Goal: Task Accomplishment & Management: Manage account settings

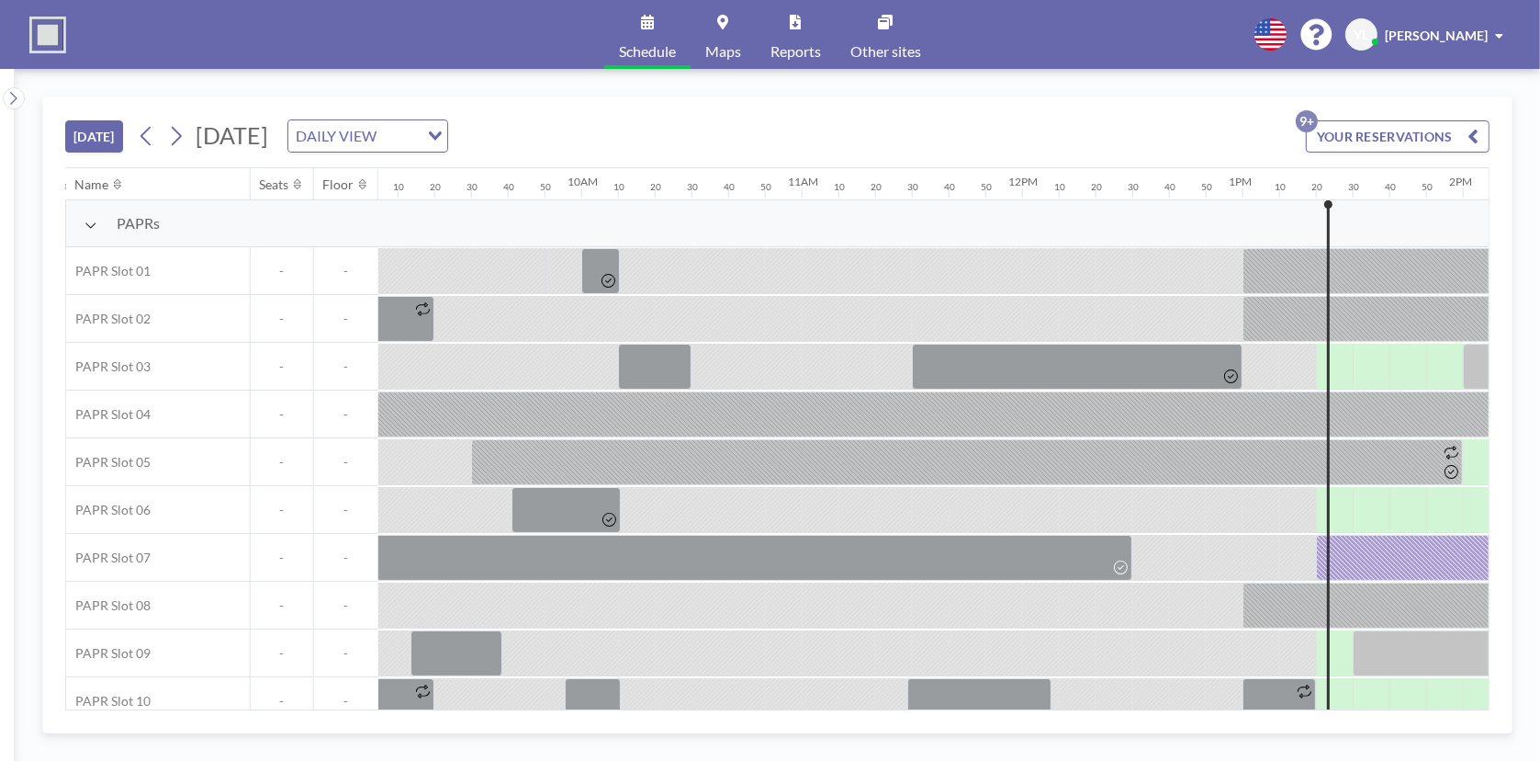
scroll to position [0, 2093]
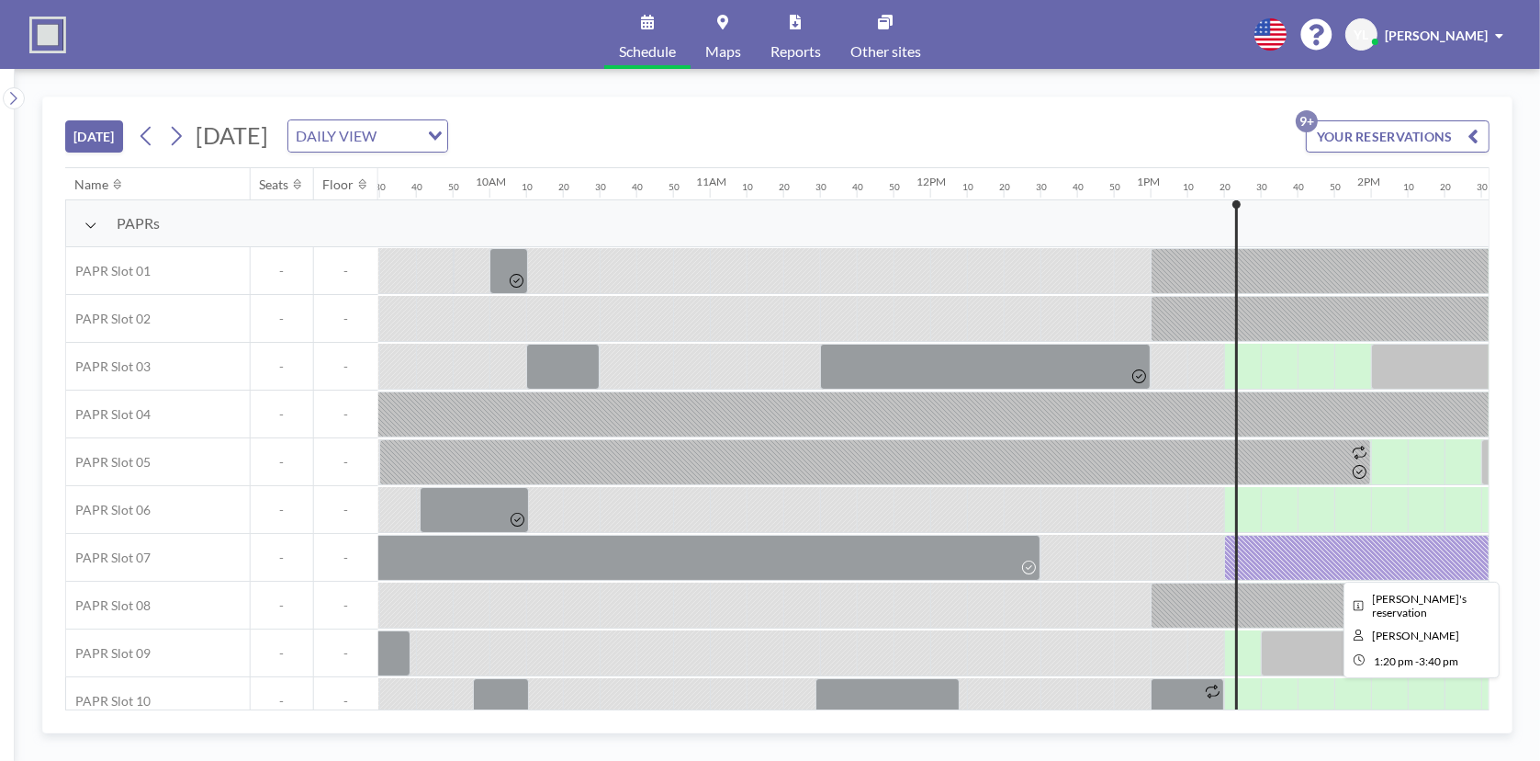
click at [1321, 546] on div at bounding box center [1481, 558] width 514 height 46
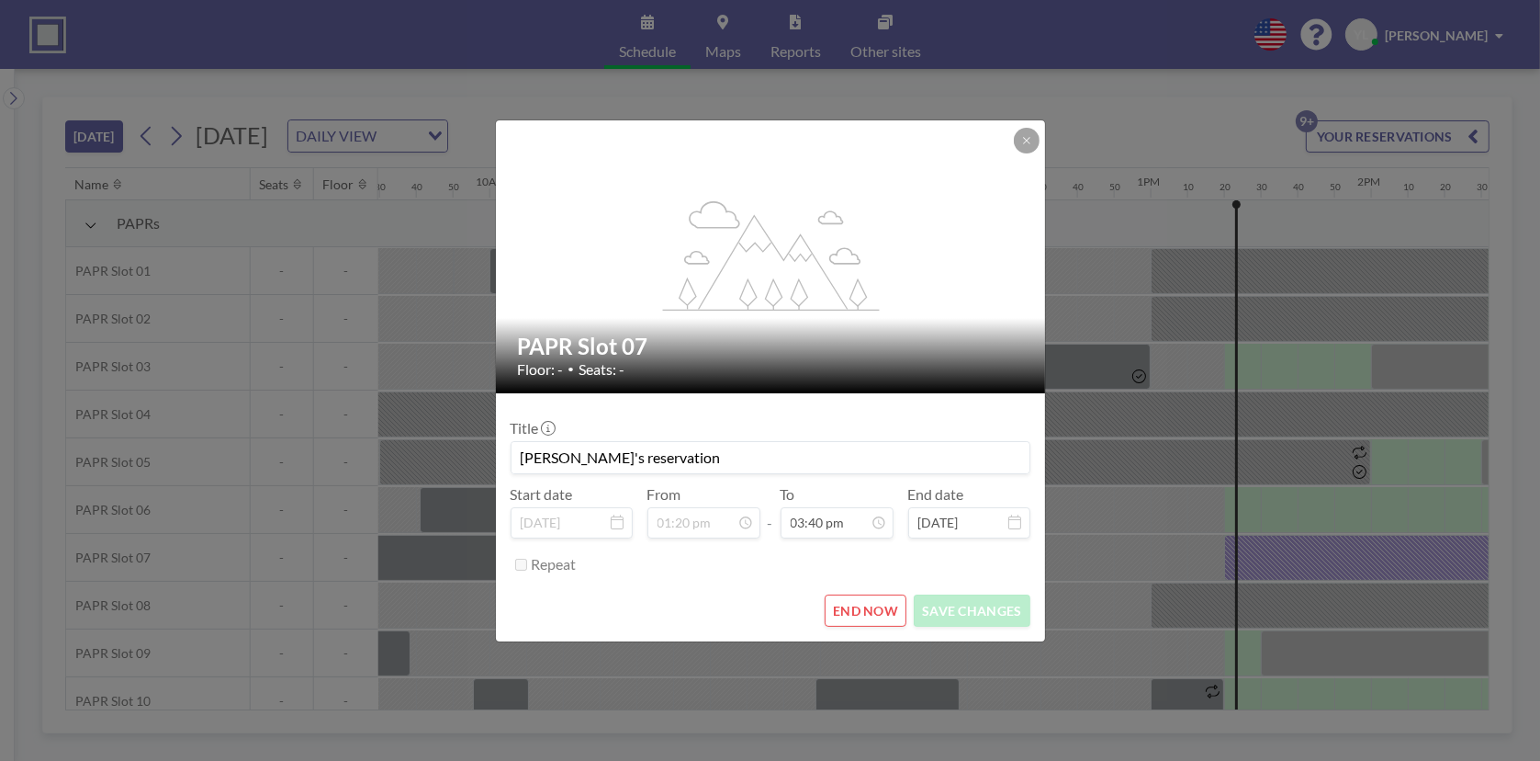
scroll to position [3070, 0]
click at [1020, 141] on button at bounding box center [1027, 141] width 26 height 26
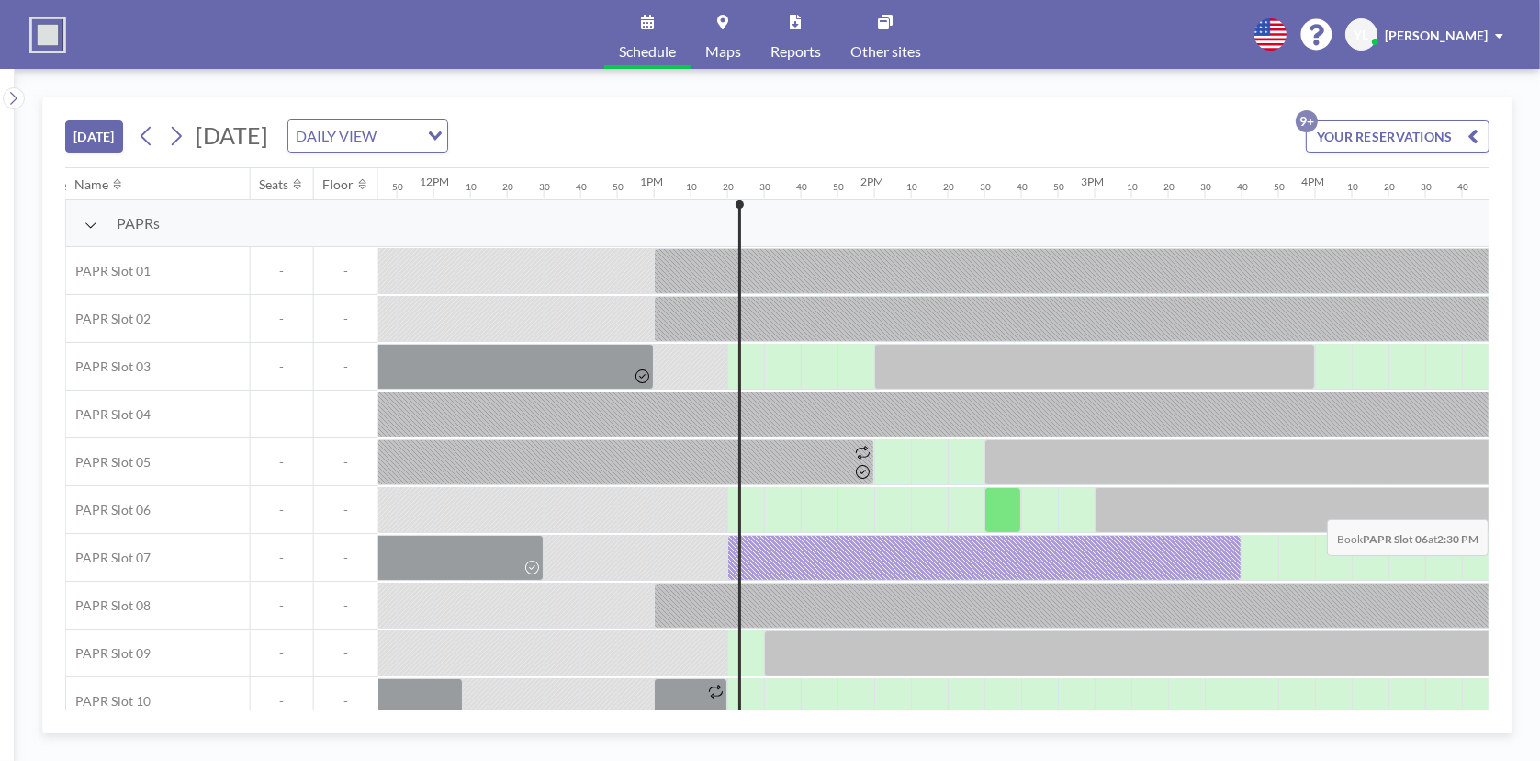
scroll to position [0, 2645]
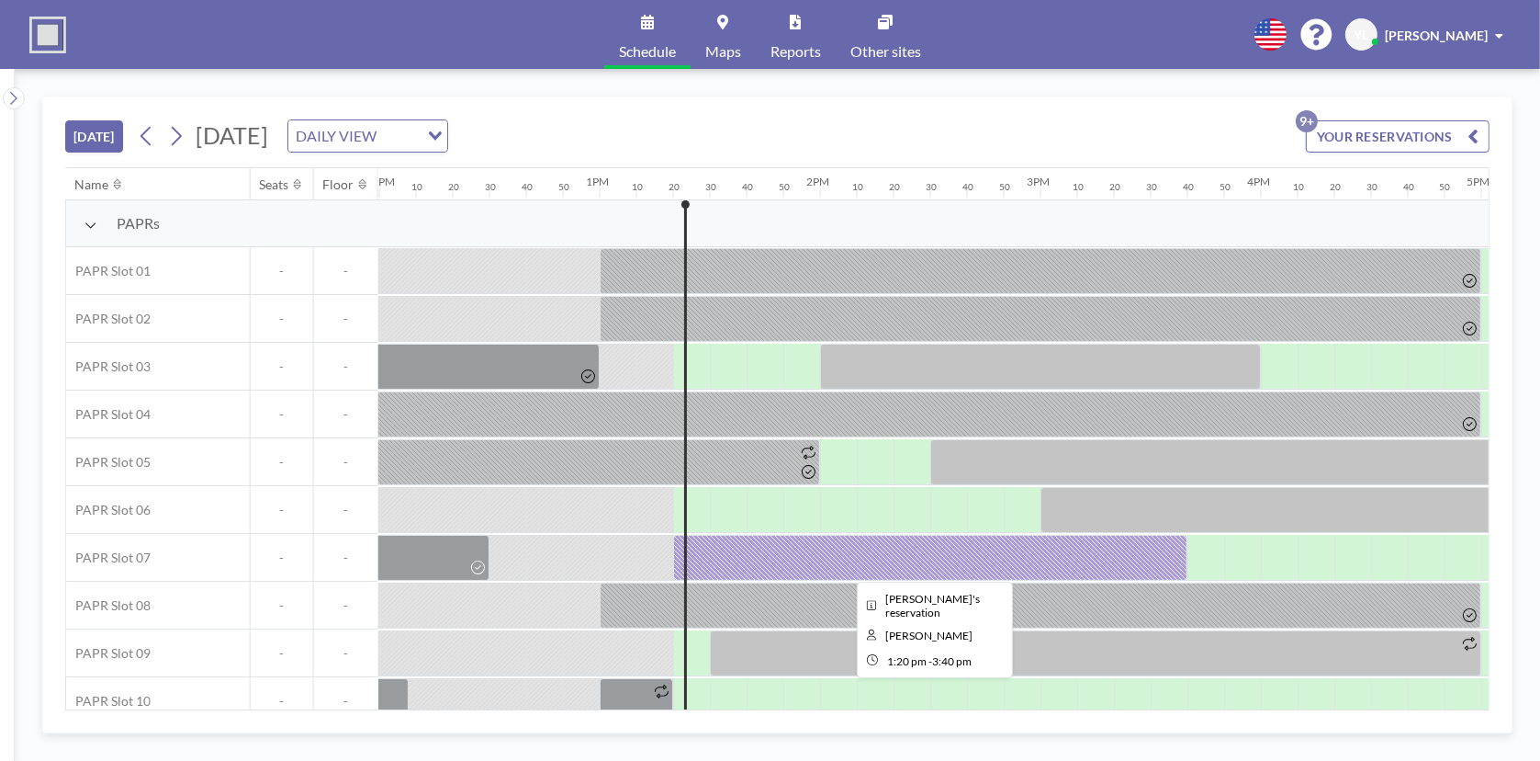
click at [897, 545] on div at bounding box center [930, 558] width 514 height 46
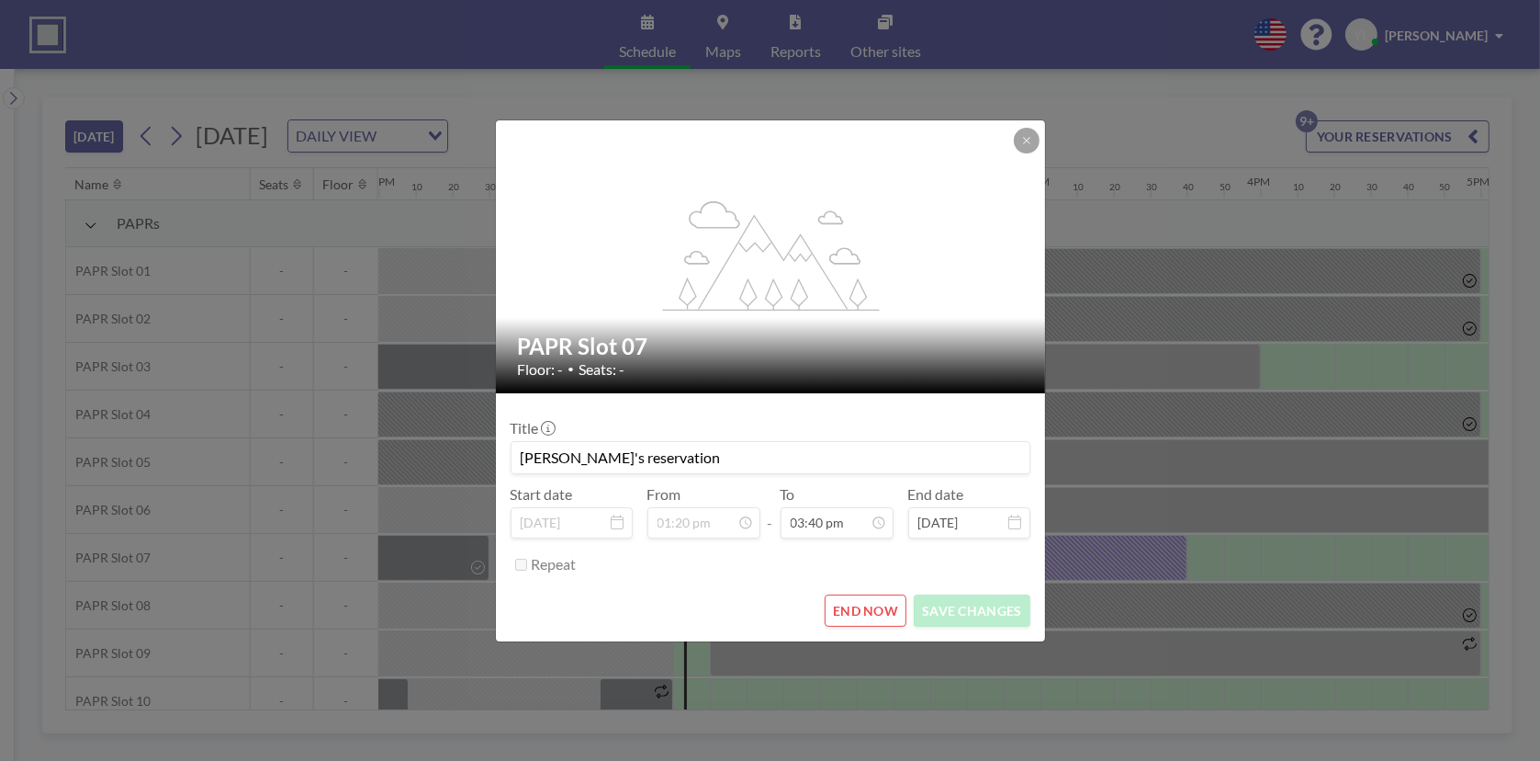
scroll to position [3070, 0]
click at [873, 607] on button "END NOW" at bounding box center [866, 610] width 82 height 32
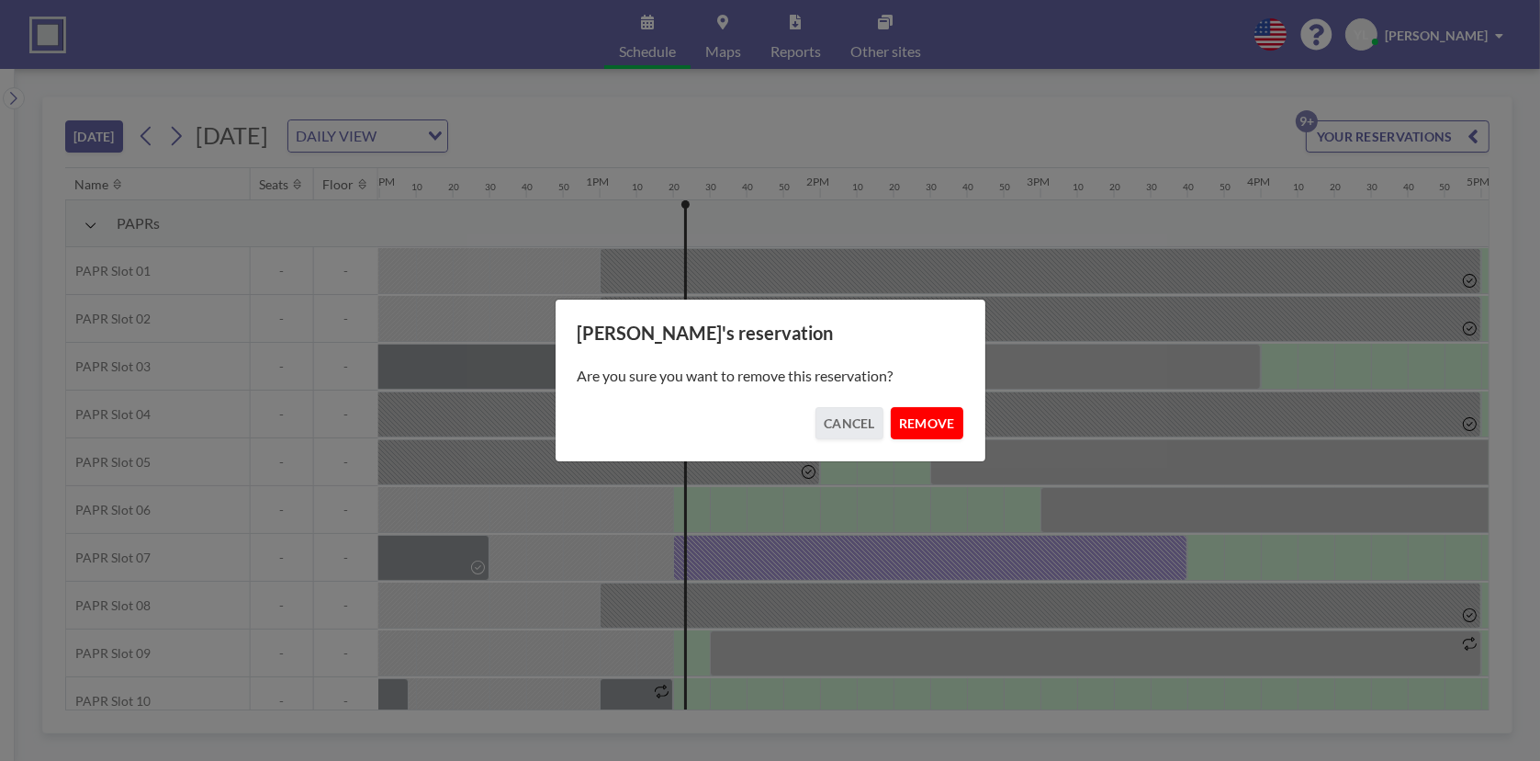
click at [934, 416] on button "REMOVE" at bounding box center [927, 423] width 73 height 32
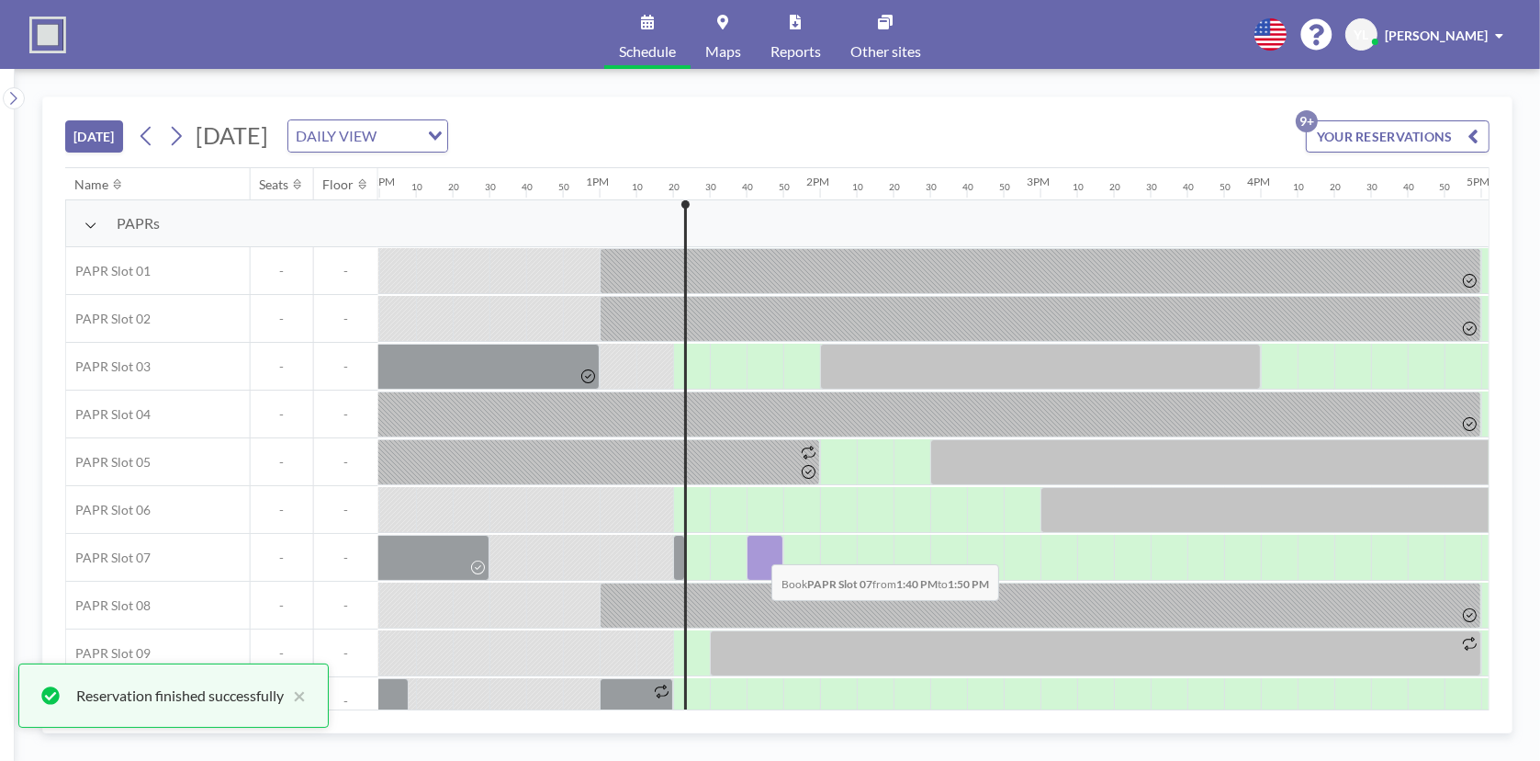
click at [757, 549] on div at bounding box center [765, 558] width 37 height 46
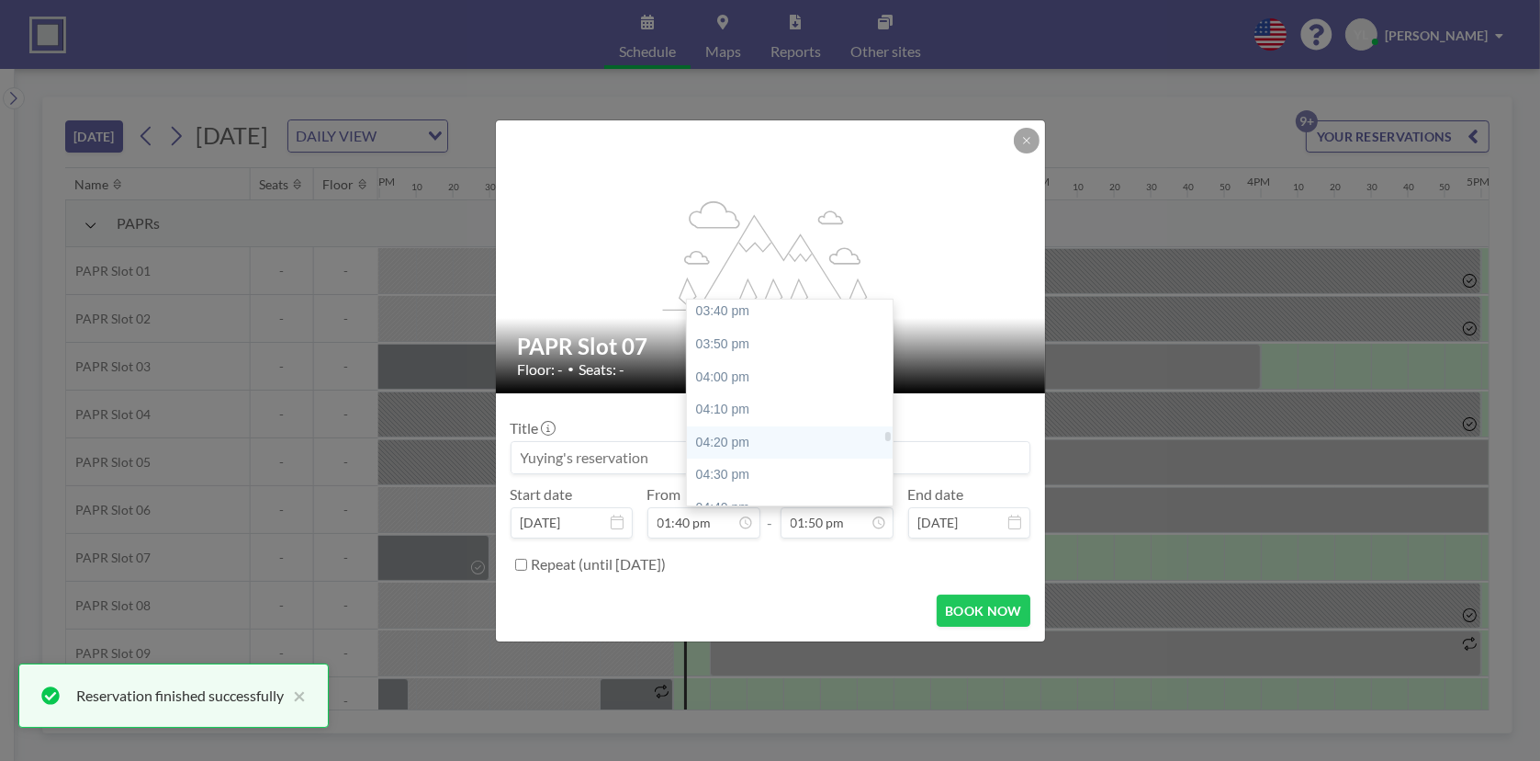
scroll to position [3078, 0]
click at [795, 380] on div "04:00 pm" at bounding box center [794, 376] width 215 height 33
type input "04:00 pm"
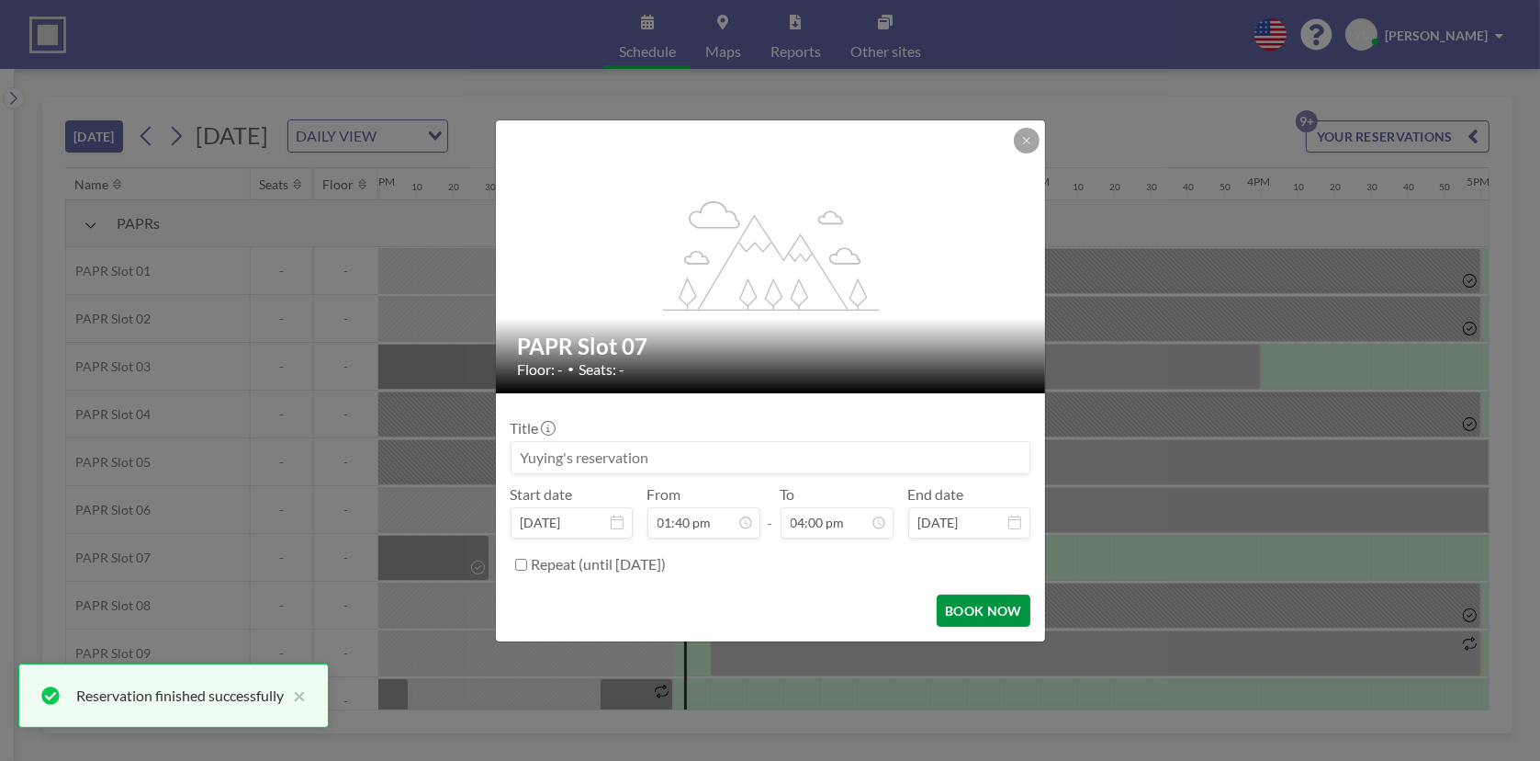
click at [968, 604] on button "BOOK NOW" at bounding box center [983, 610] width 93 height 32
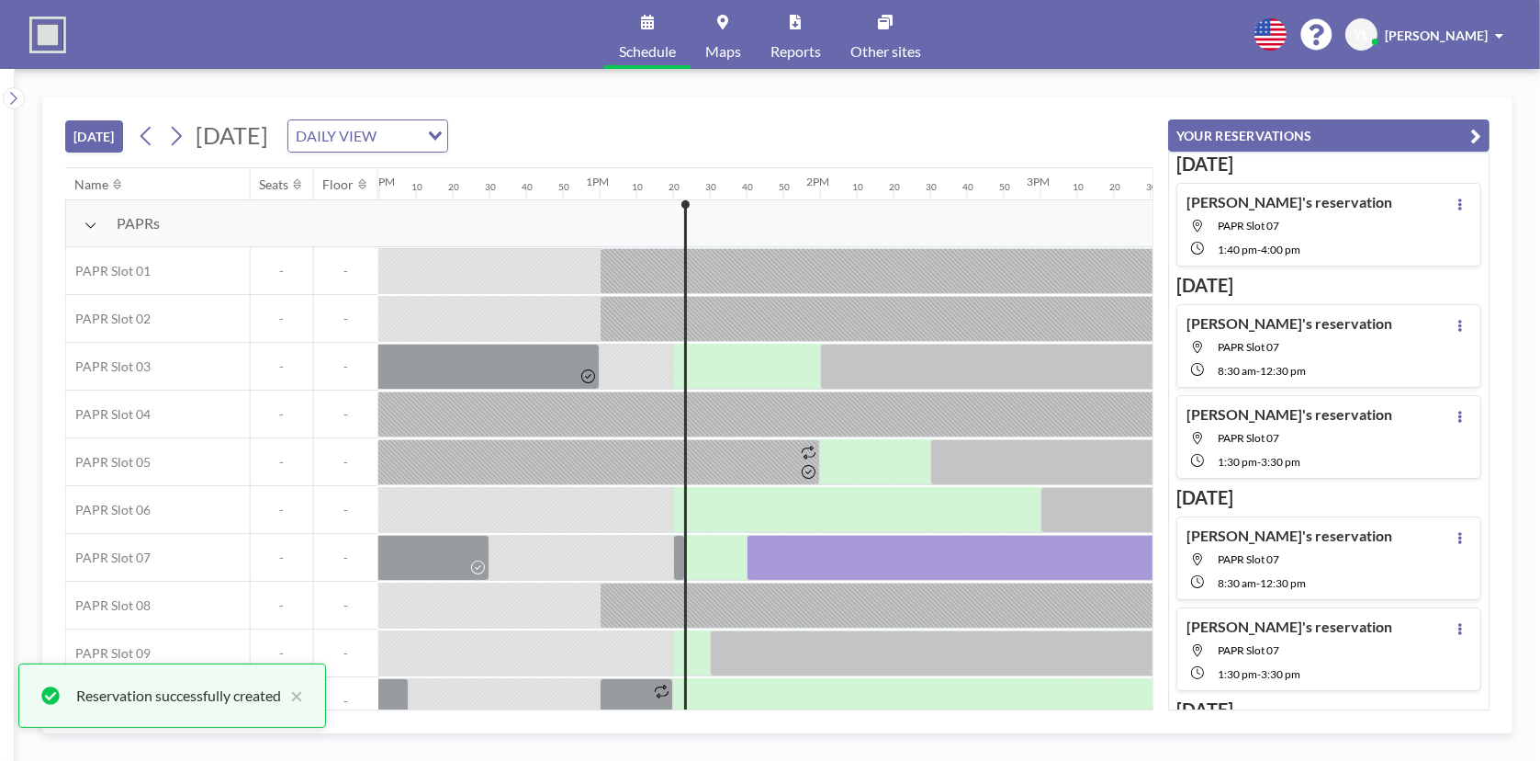
click at [1465, 130] on button "YOUR RESERVATIONS" at bounding box center [1329, 135] width 322 height 32
